Goal: Task Accomplishment & Management: Use online tool/utility

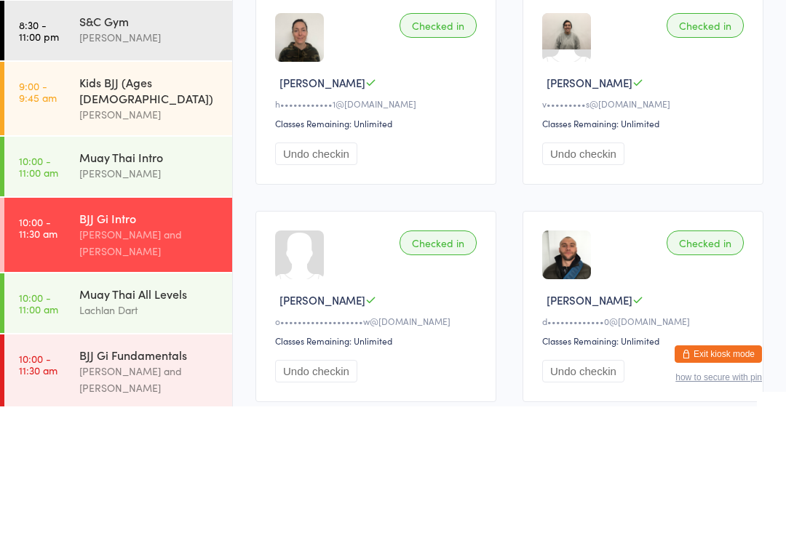
scroll to position [144, 0]
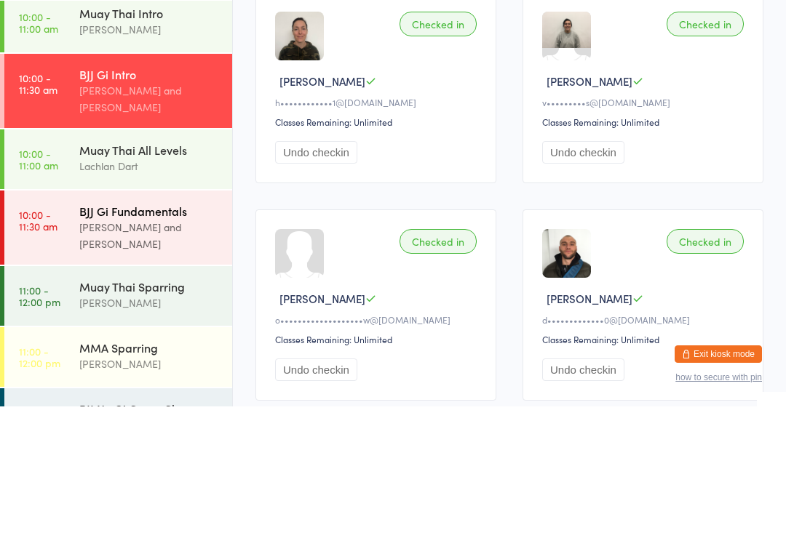
click at [119, 335] on div "BJJ Gi Fundamentals" at bounding box center [149, 343] width 140 height 16
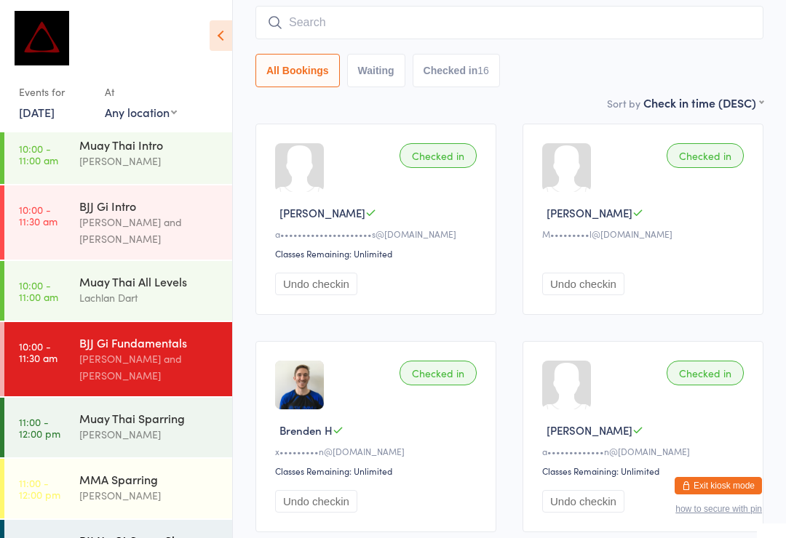
click at [107, 532] on div "BJJ No Gi Comp Class" at bounding box center [149, 540] width 140 height 16
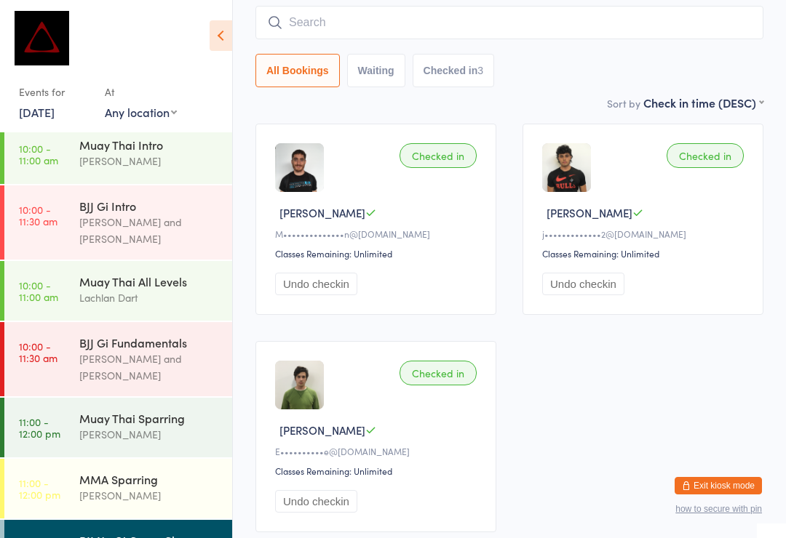
click at [676, 39] on input "search" at bounding box center [509, 22] width 508 height 33
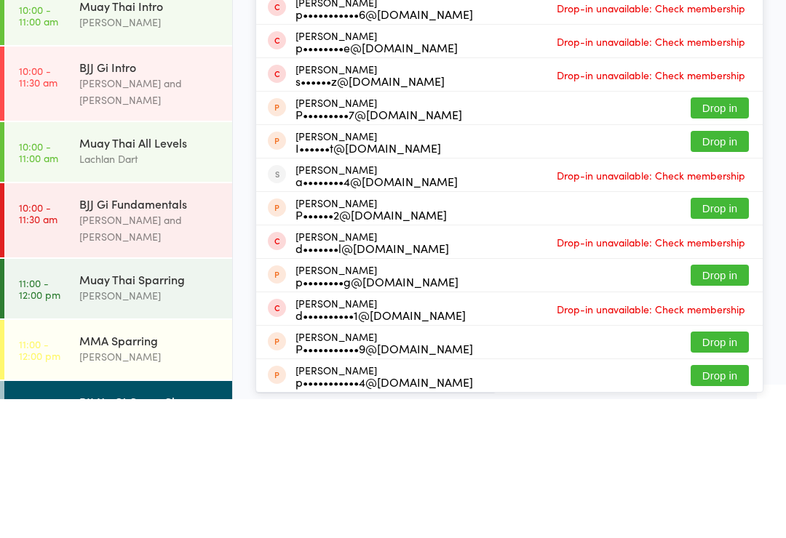
type input "[PERSON_NAME]"
click at [720, 37] on button "Drop in" at bounding box center [719, 46] width 58 height 21
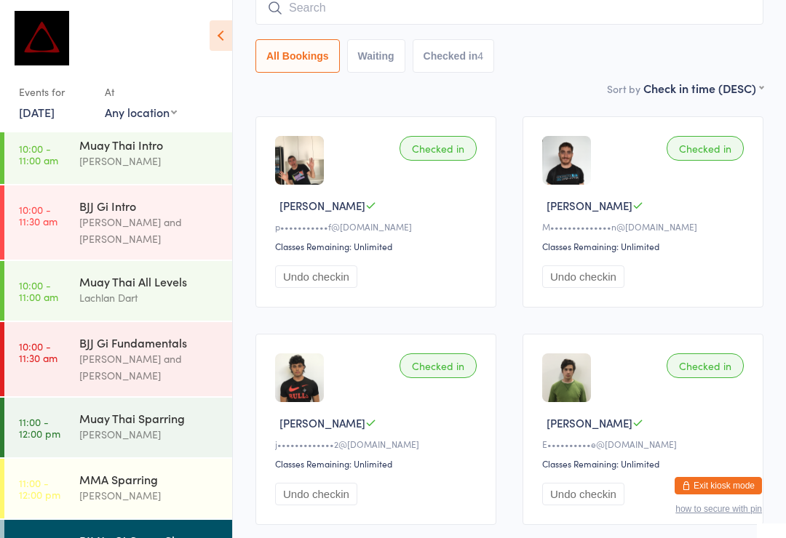
click at [454, 37] on div "All Bookings Waiting Checked in 4" at bounding box center [509, 31] width 508 height 81
click at [155, 532] on div "BJJ No Gi Comp Class" at bounding box center [149, 540] width 140 height 16
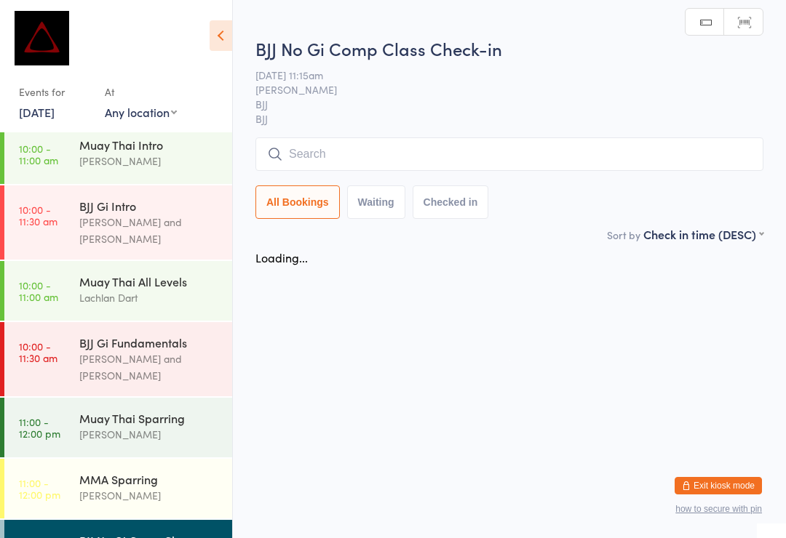
scroll to position [0, 0]
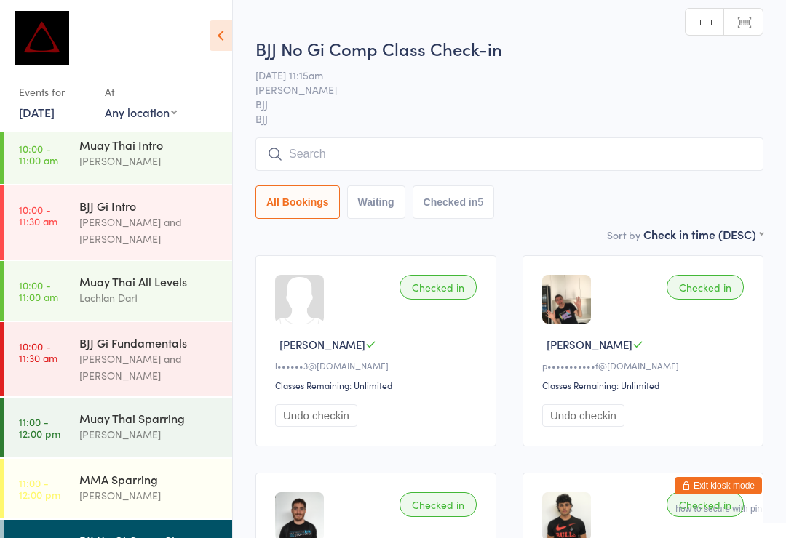
click at [498, 164] on input "search" at bounding box center [509, 153] width 508 height 33
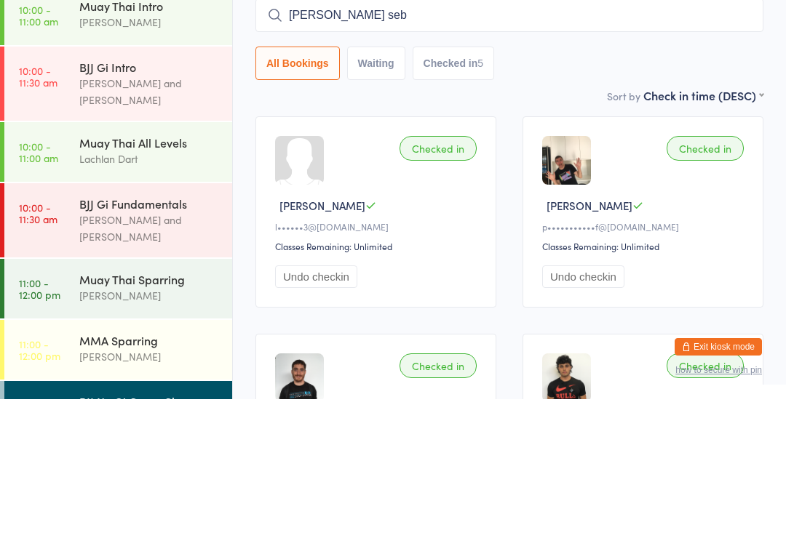
type input "[PERSON_NAME] seb"
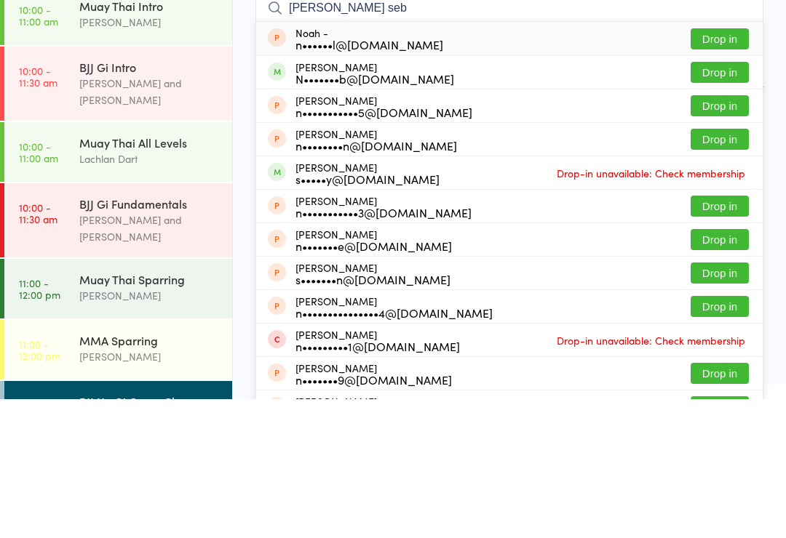
click at [732, 201] on button "Drop in" at bounding box center [719, 211] width 58 height 21
